Goal: Information Seeking & Learning: Learn about a topic

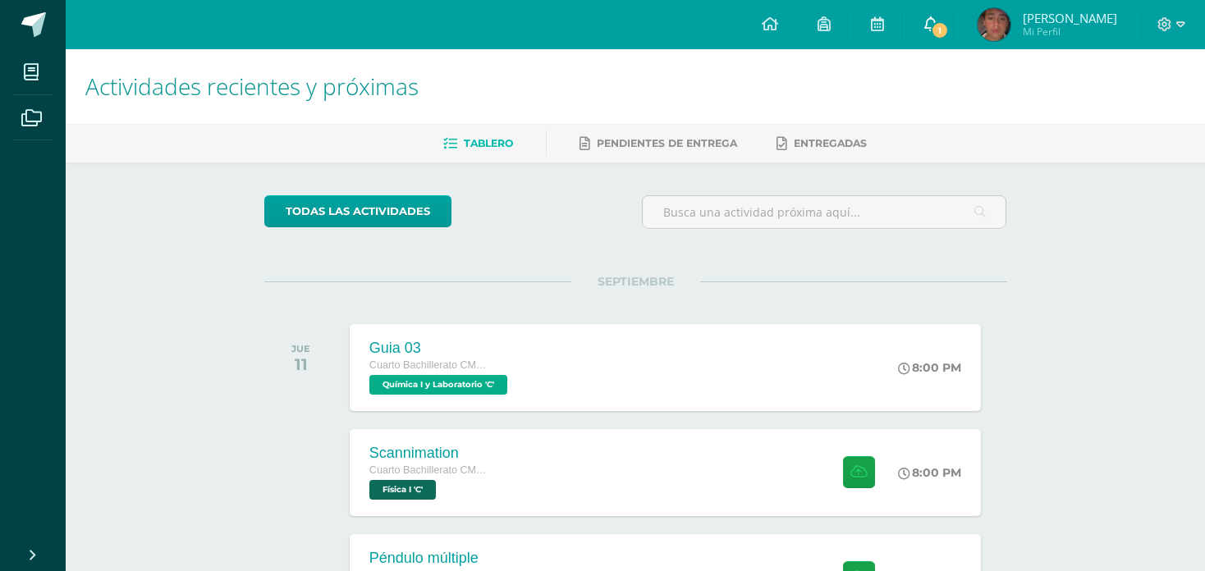
click at [925, 12] on link "1" at bounding box center [930, 24] width 53 height 49
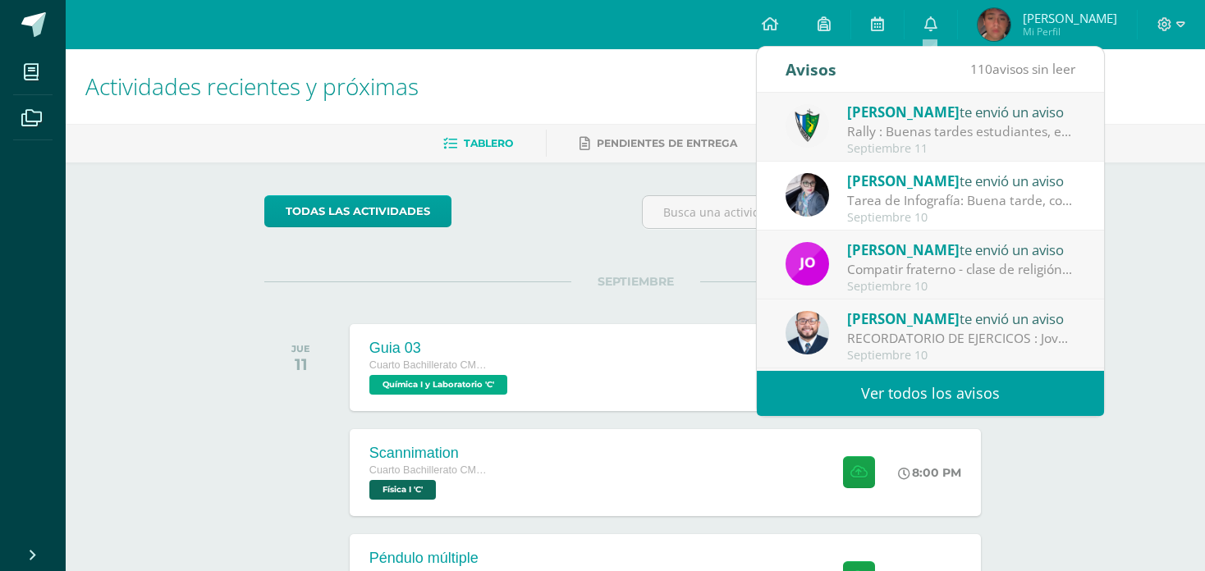
click at [909, 122] on div "Rally : Buenas tardes estudiantes, es un gusto saludarlos. Por este medio se in…" at bounding box center [961, 131] width 228 height 19
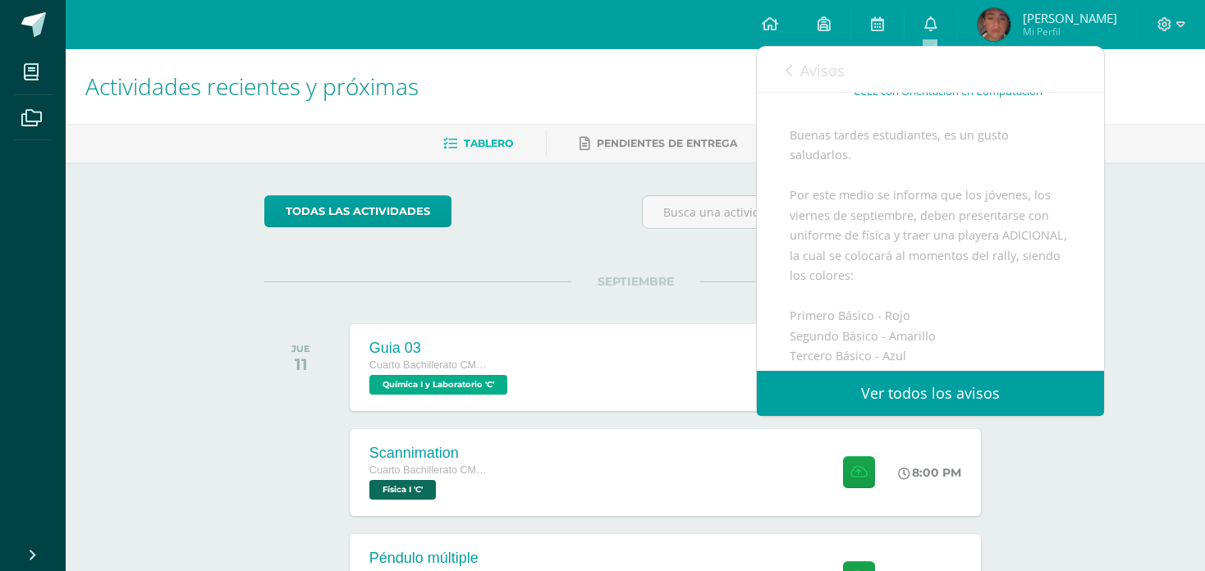
scroll to position [113, 0]
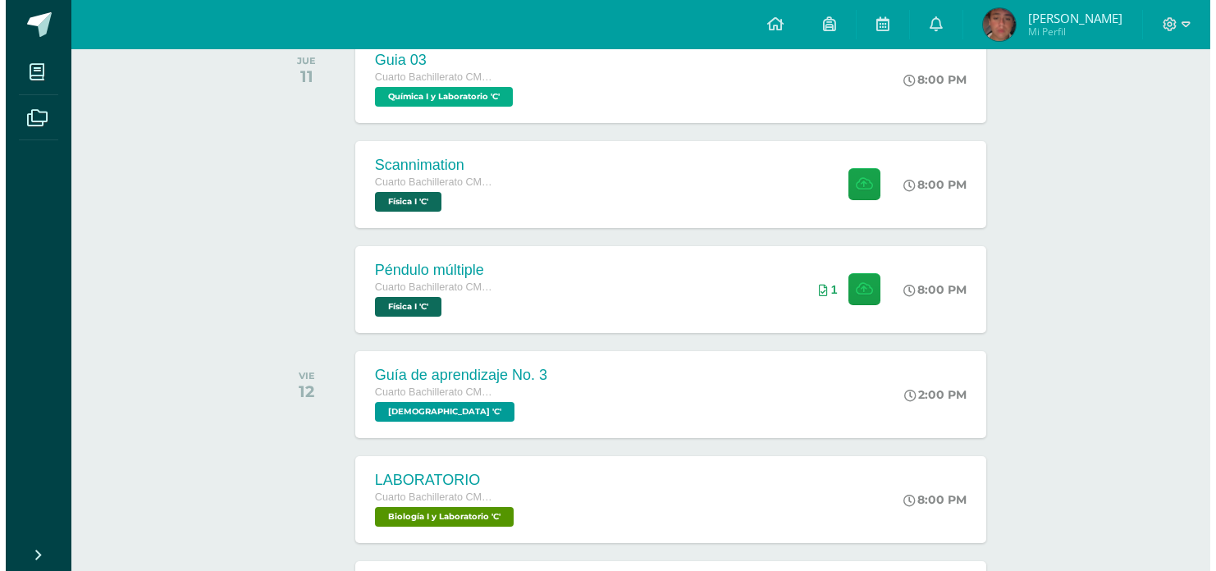
scroll to position [281, 0]
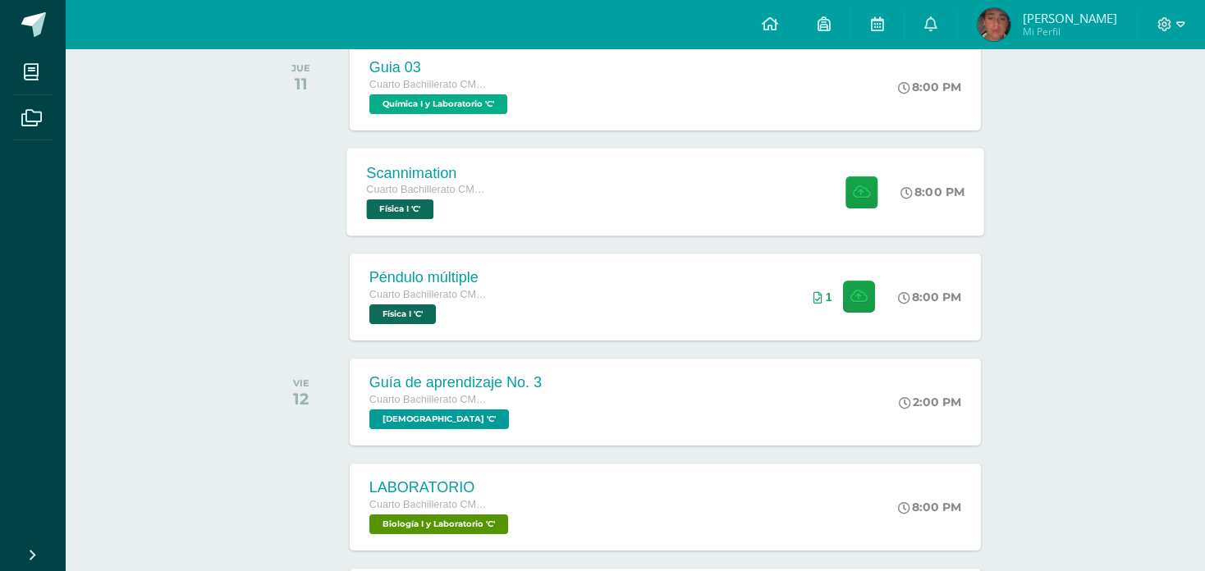
click at [682, 219] on div "Scannimation Cuarto Bachillerato CMP Bachillerato en CCLL con Orientación en Co…" at bounding box center [665, 192] width 638 height 88
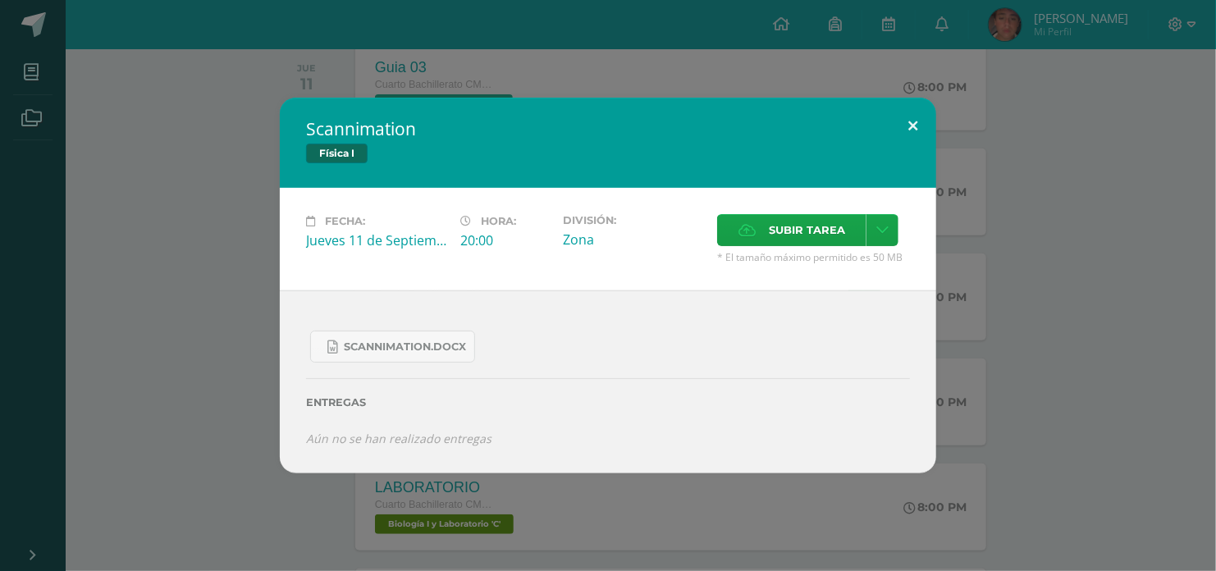
click at [917, 129] on button at bounding box center [913, 126] width 47 height 56
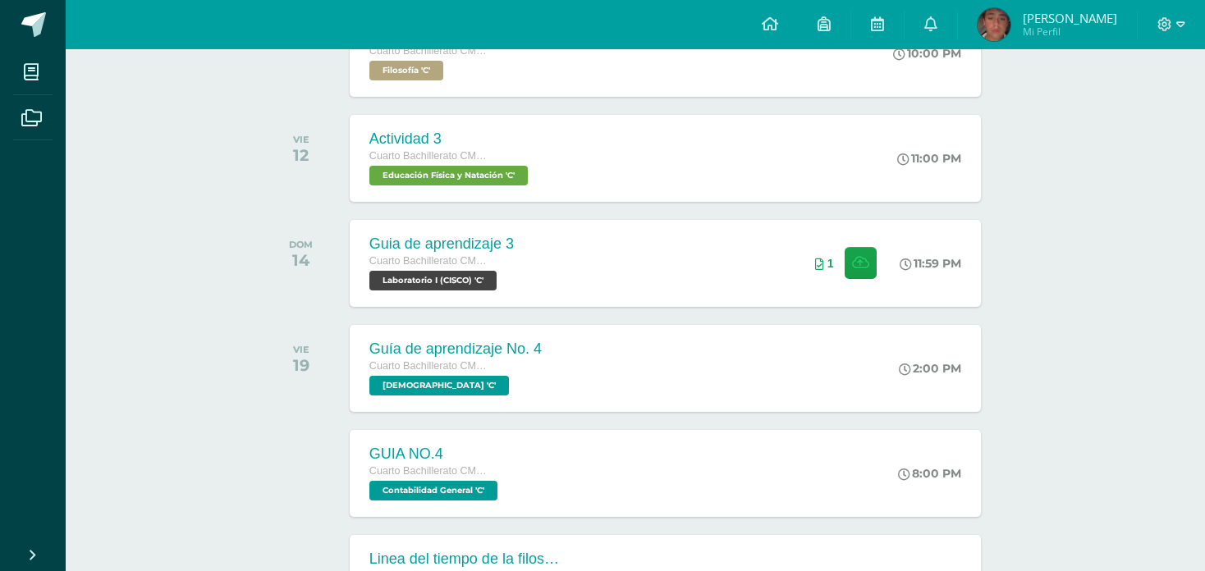
scroll to position [839, 0]
click at [714, 267] on div "Guia de aprendizaje 3 Cuarto Bachillerato CMP Bachillerato en CCLL con Orientac…" at bounding box center [665, 264] width 638 height 88
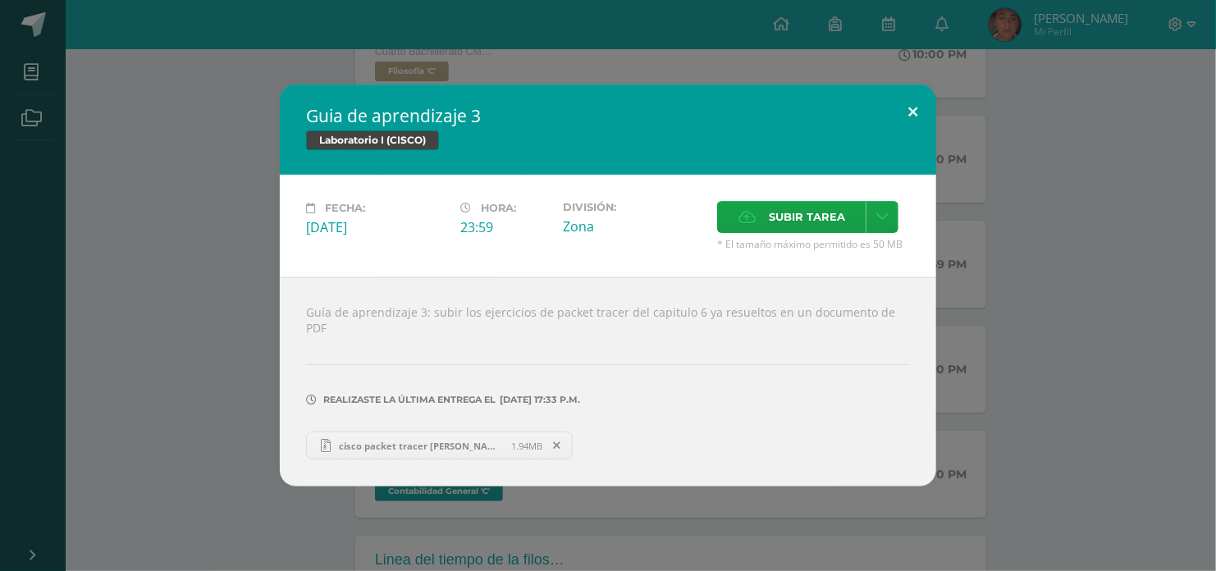
click at [906, 120] on button at bounding box center [913, 113] width 47 height 56
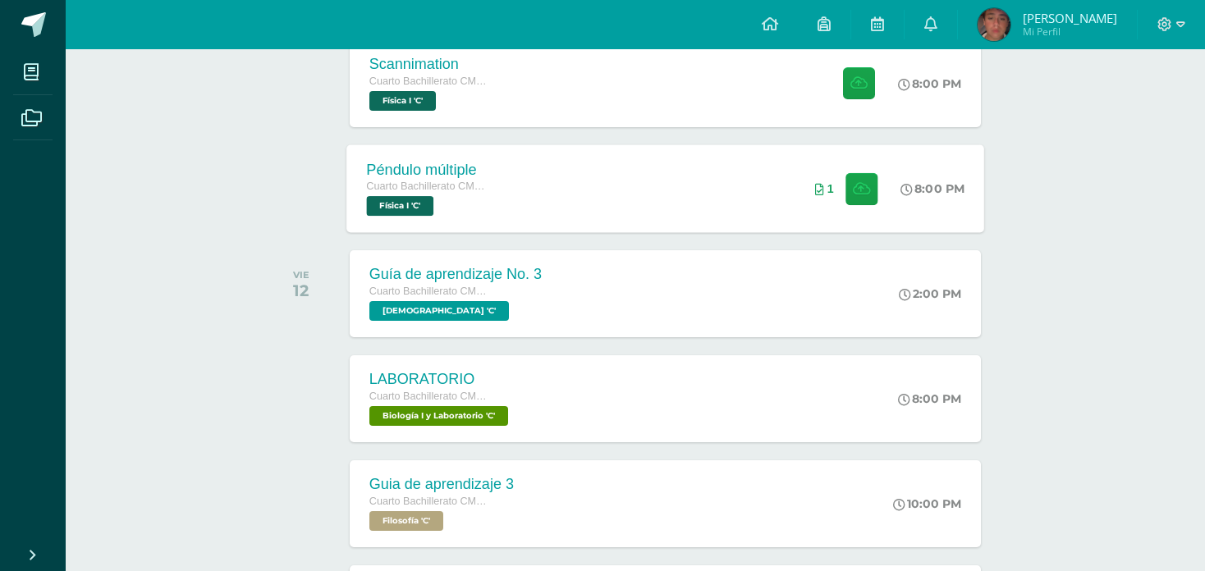
scroll to position [387, 0]
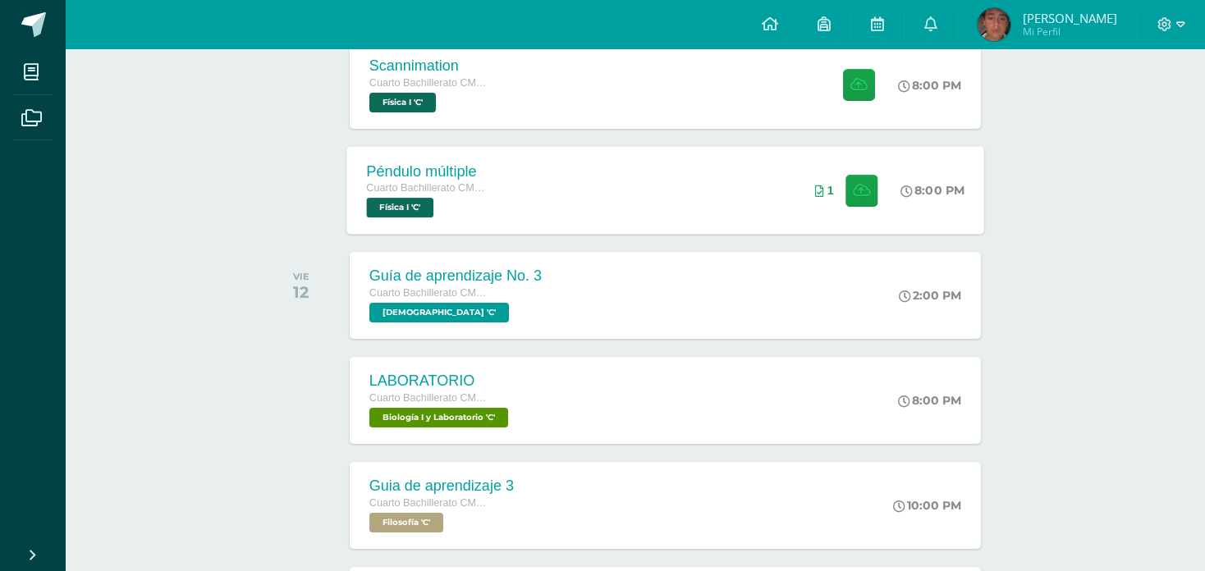
click at [721, 176] on div "Péndulo múltiple Cuarto Bachillerato CMP Bachillerato en CCLL con Orientación e…" at bounding box center [665, 190] width 638 height 88
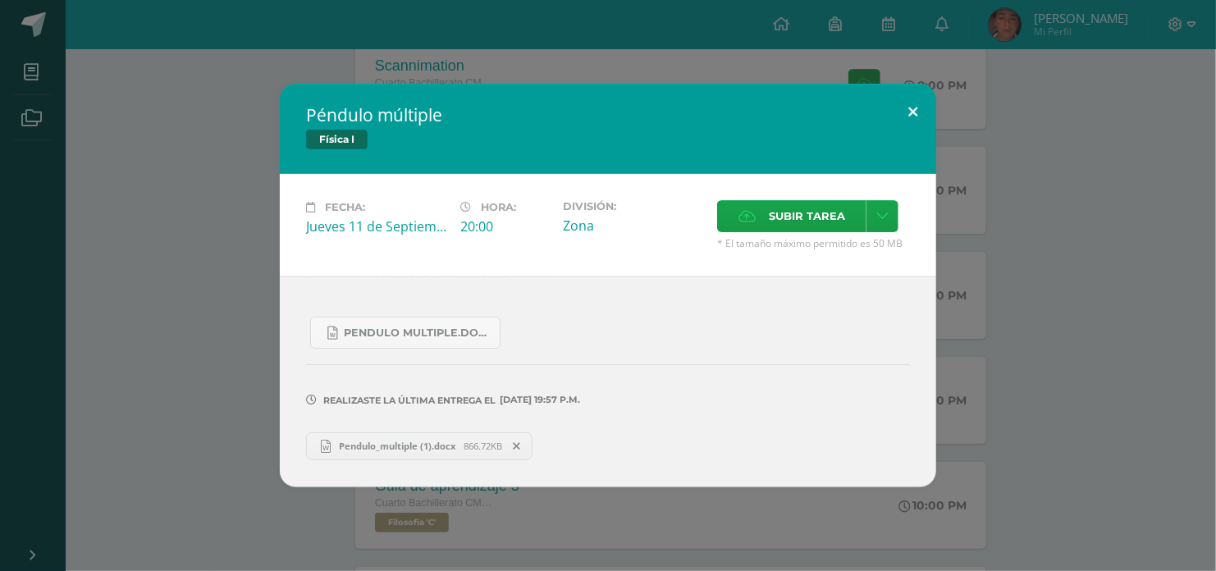
click at [927, 108] on button at bounding box center [913, 112] width 47 height 56
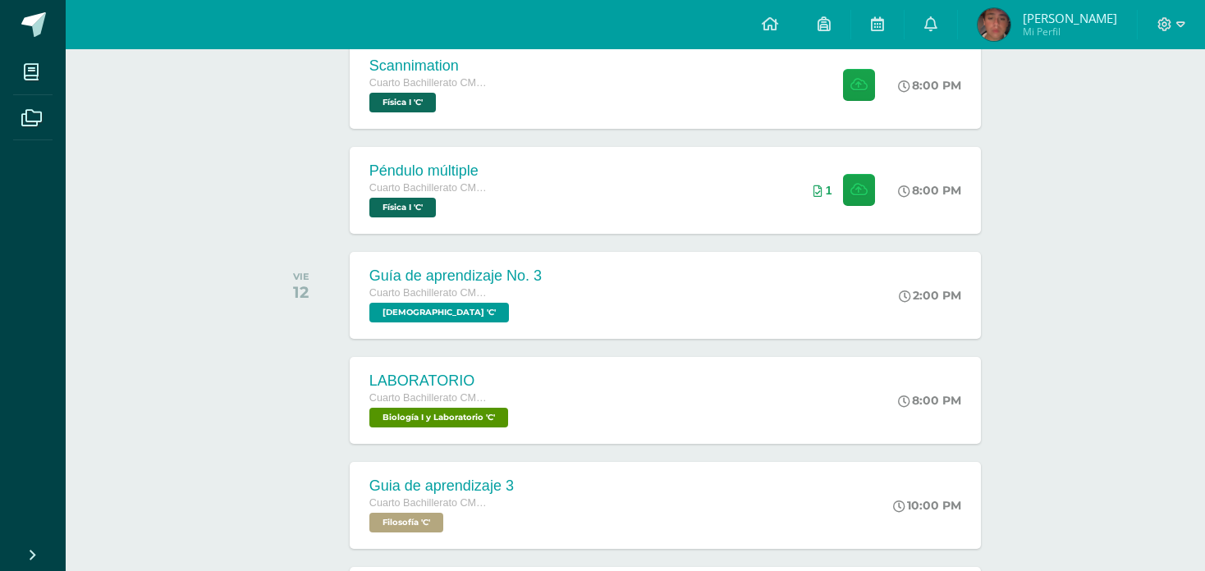
click at [684, 85] on div "Scannimation Cuarto Bachillerato CMP Bachillerato en CCLL con Orientación en Co…" at bounding box center [665, 85] width 631 height 87
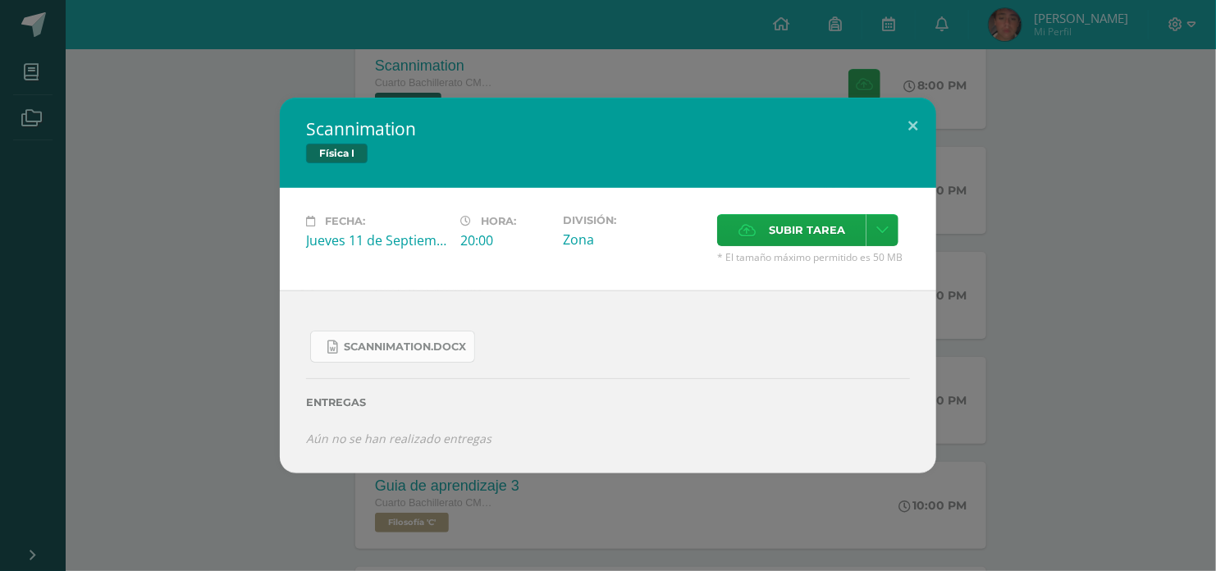
click at [347, 337] on link "Scannimation.docx" at bounding box center [392, 347] width 165 height 32
click at [922, 132] on button at bounding box center [913, 126] width 47 height 56
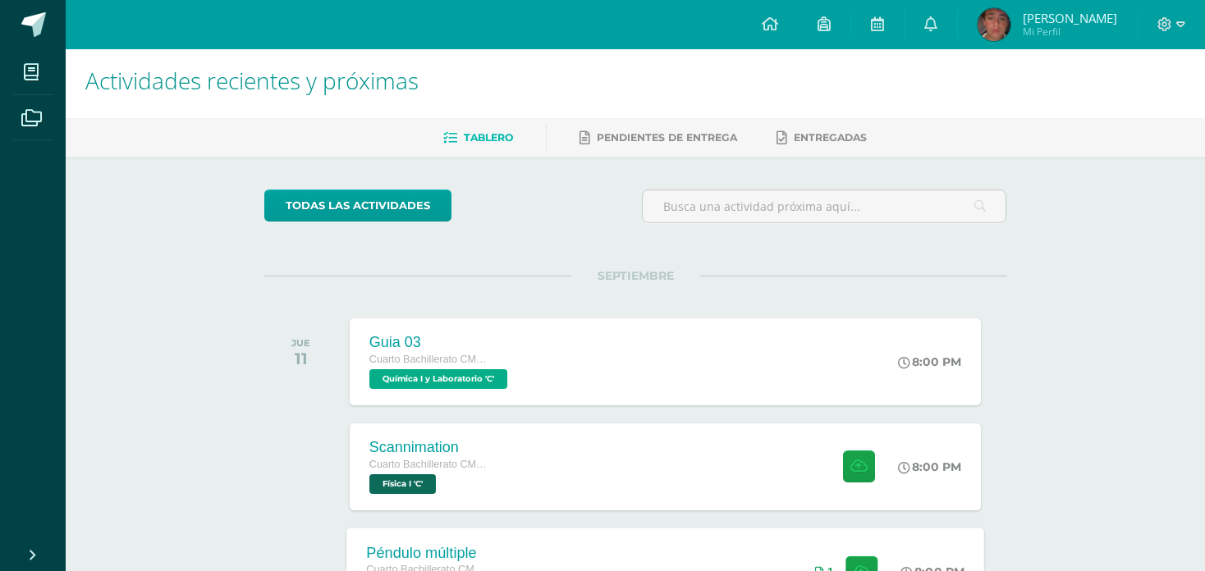
scroll to position [0, 0]
